Goal: Information Seeking & Learning: Learn about a topic

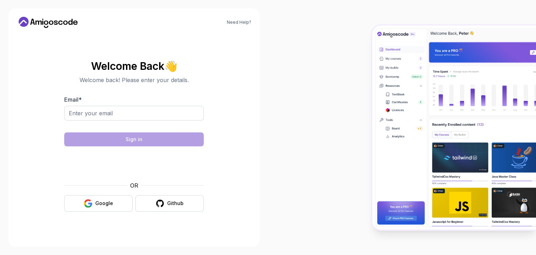
click at [182, 116] on input "Email *" at bounding box center [134, 113] width 140 height 15
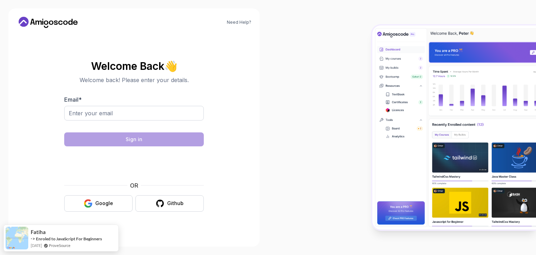
type input "joyalt77@gmail.com"
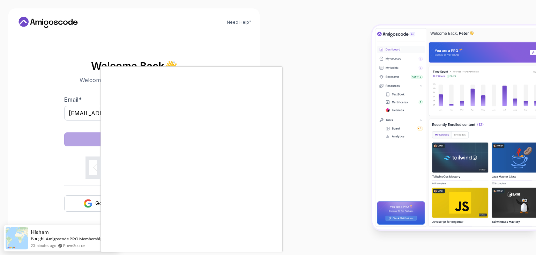
click at [371, 68] on body "Need Help? Welcome Back 👋 Welcome back! Please enter your details. Email * joya…" at bounding box center [268, 127] width 536 height 255
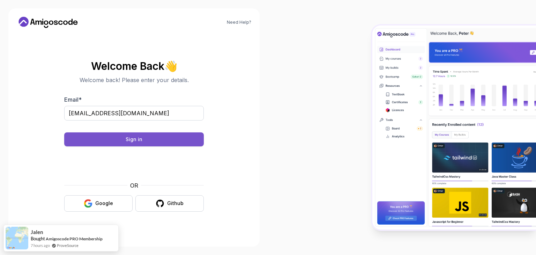
click at [137, 142] on div "Sign in" at bounding box center [134, 139] width 17 height 7
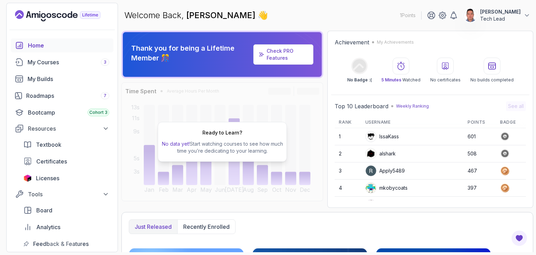
click at [278, 56] on link "Check PRO Features" at bounding box center [279, 54] width 27 height 13
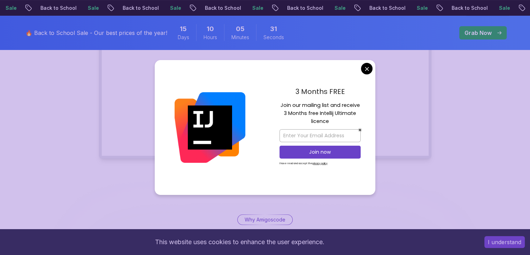
scroll to position [181, 0]
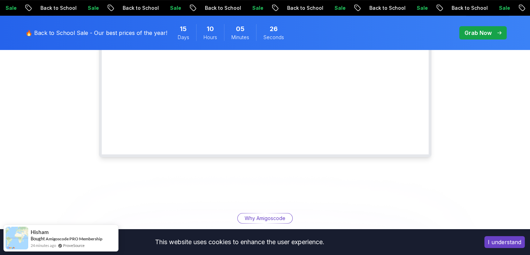
click at [495, 36] on div "Grab Now" at bounding box center [483, 33] width 37 height 8
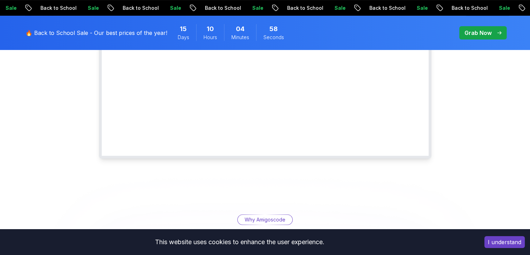
scroll to position [181, 0]
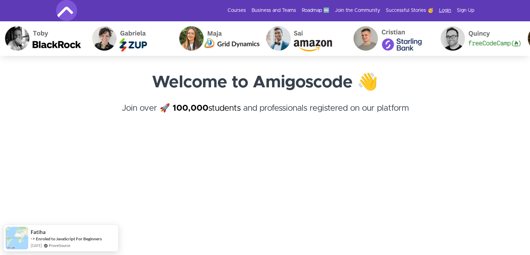
click at [444, 8] on link "Login" at bounding box center [445, 10] width 12 height 7
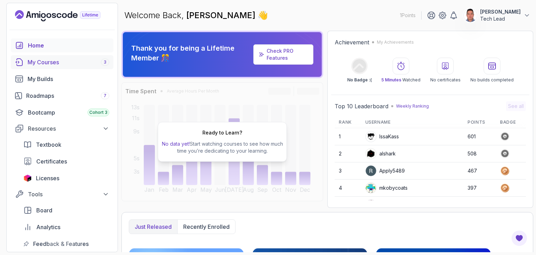
click at [49, 62] on div "My Courses 3" at bounding box center [69, 62] width 82 height 8
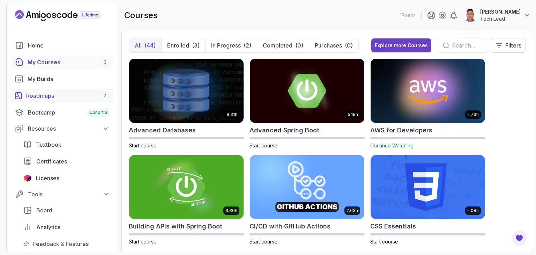
click at [43, 98] on div "Roadmaps 7" at bounding box center [67, 95] width 83 height 8
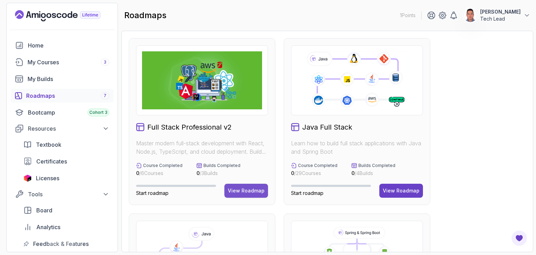
click at [233, 191] on div "View Roadmap" at bounding box center [246, 190] width 37 height 7
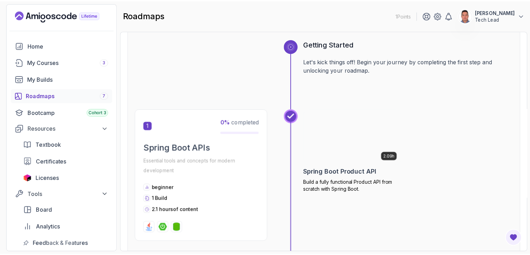
scroll to position [304, 0]
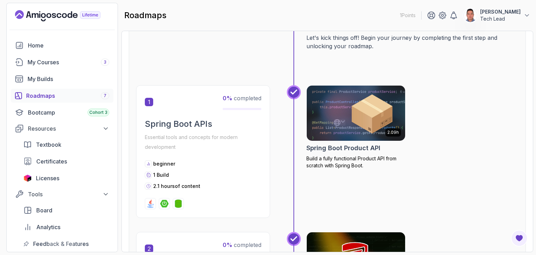
click at [343, 108] on img at bounding box center [355, 113] width 103 height 58
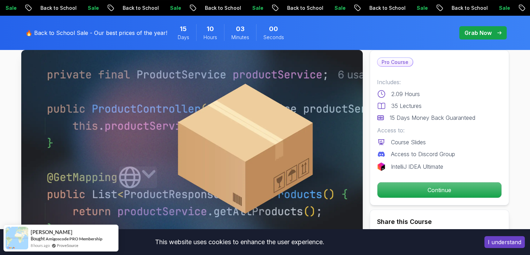
scroll to position [45, 0]
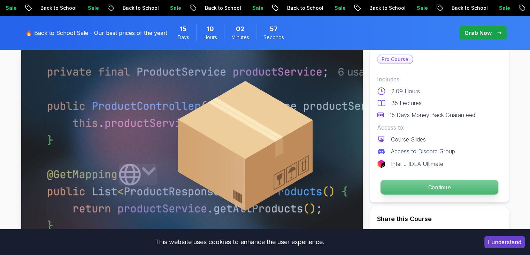
click at [425, 184] on p "Continue" at bounding box center [440, 187] width 118 height 15
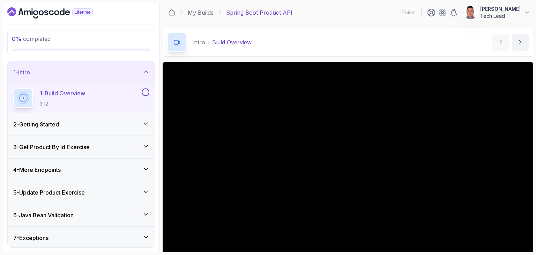
click at [435, 40] on div "Intro Build Overview Build Overview by [PERSON_NAME]" at bounding box center [348, 42] width 370 height 29
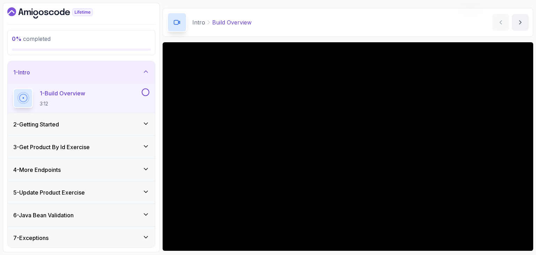
scroll to position [28, 0]
